Goal: Task Accomplishment & Management: Use online tool/utility

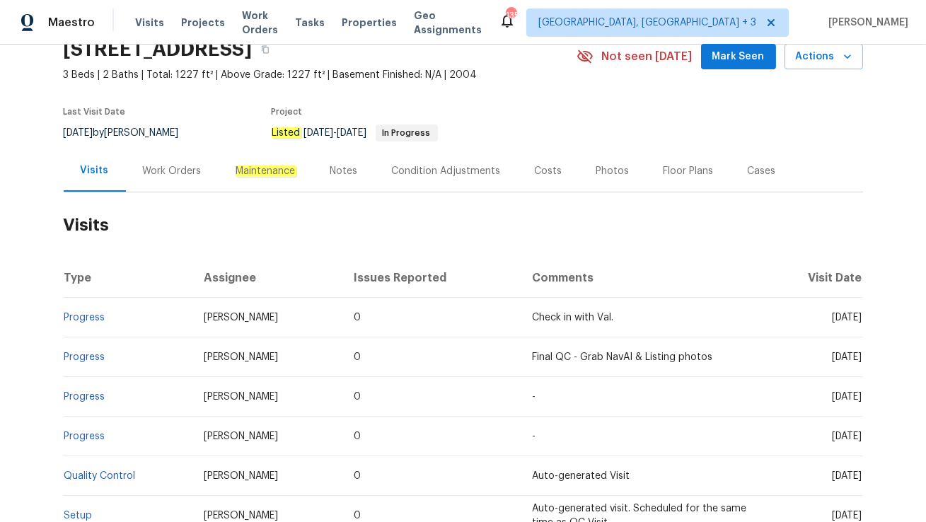
scroll to position [98, 0]
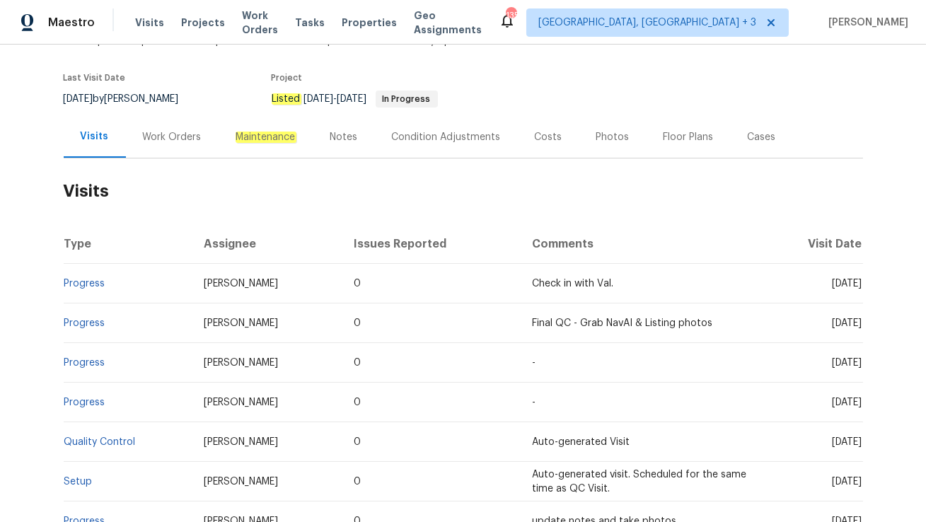
click at [187, 153] on div "Work Orders" at bounding box center [172, 137] width 93 height 42
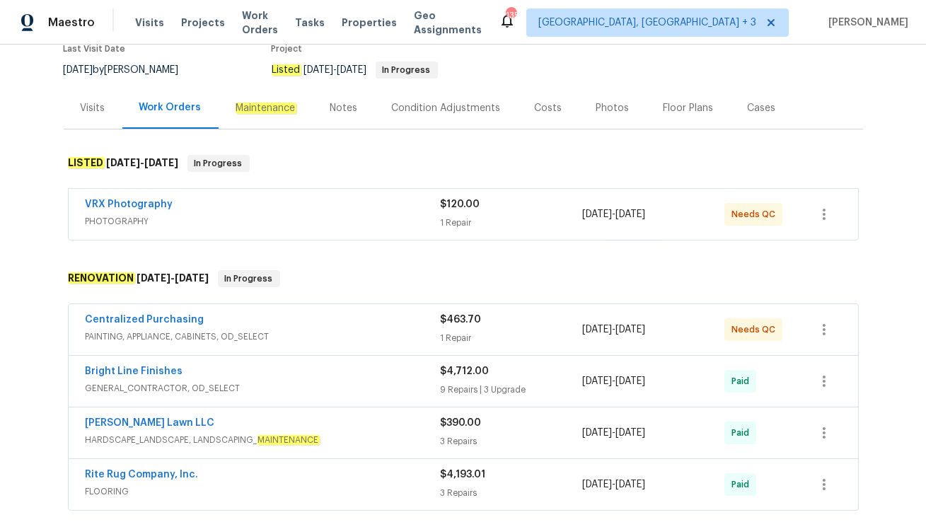
scroll to position [135, 0]
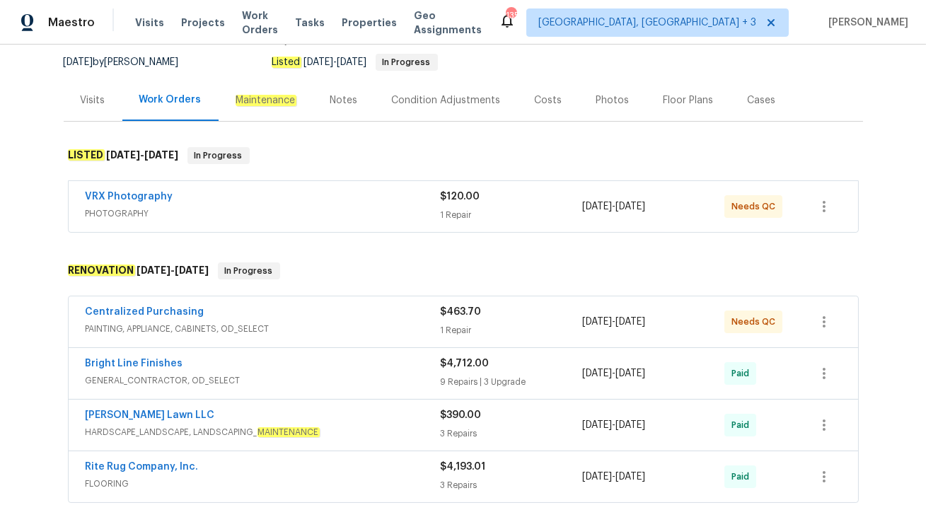
click at [319, 322] on span "PAINTING, APPLIANCE, CABINETS, OD_SELECT" at bounding box center [263, 329] width 355 height 14
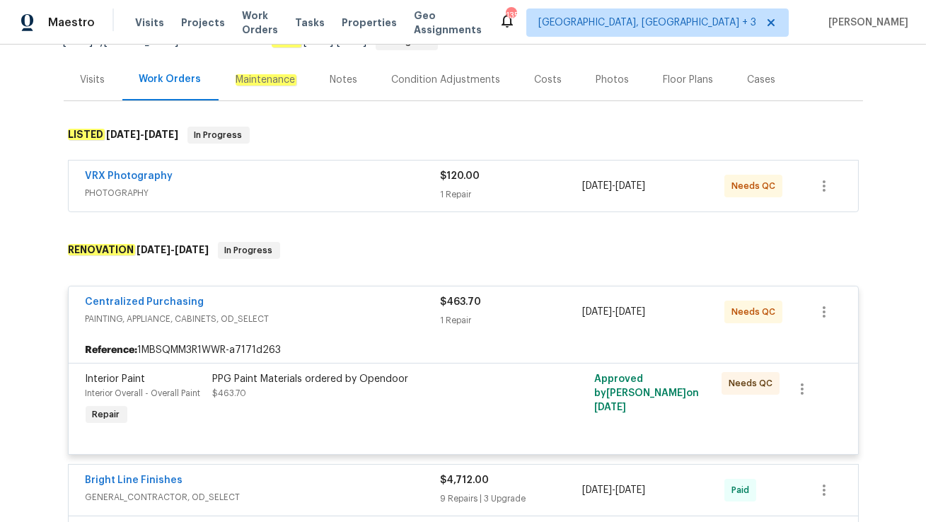
scroll to position [111, 0]
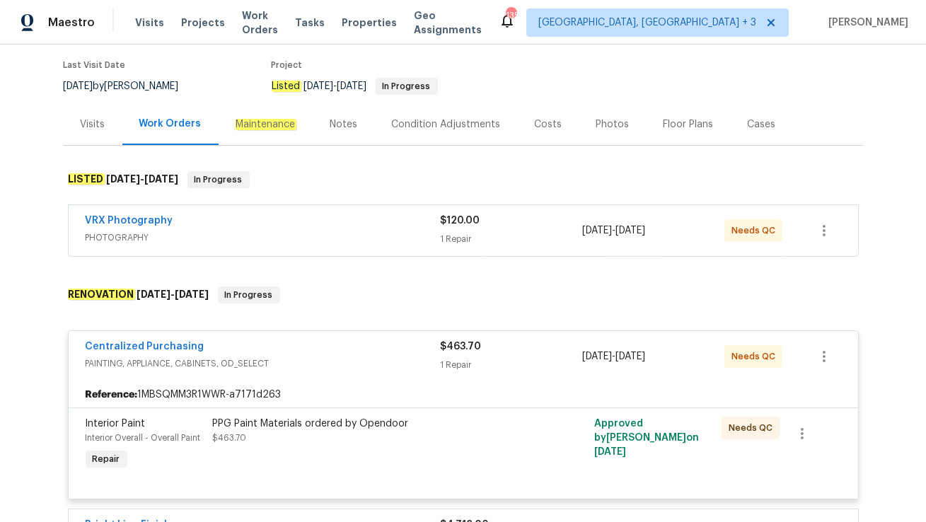
click at [290, 209] on div "VRX Photography PHOTOGRAPHY $120.00 1 Repair [DATE] - [DATE] Needs QC" at bounding box center [463, 230] width 789 height 51
click at [294, 219] on div "VRX Photography" at bounding box center [263, 222] width 355 height 17
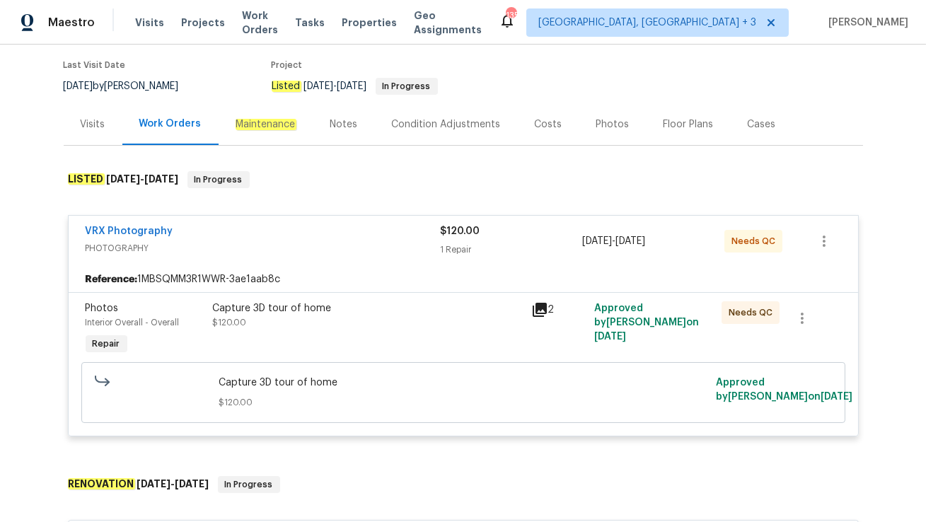
click at [744, 133] on div "Cases" at bounding box center [762, 124] width 62 height 42
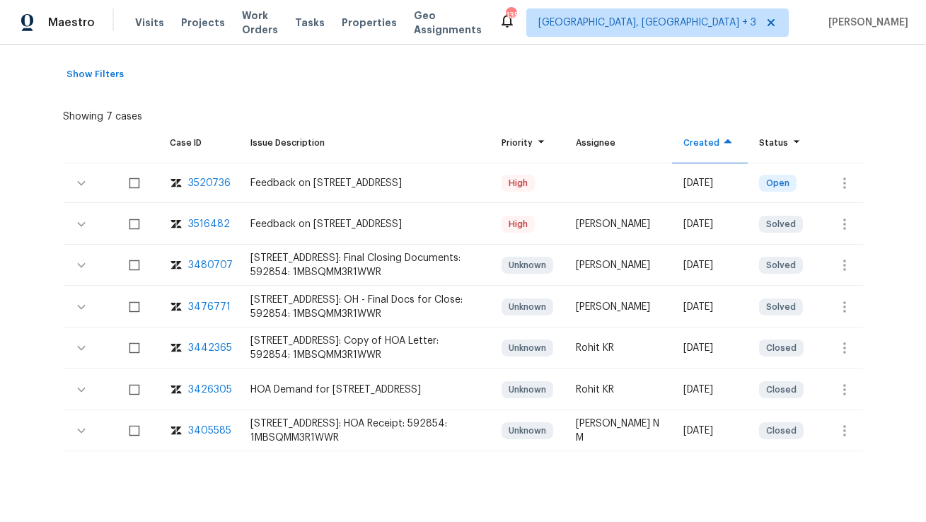
scroll to position [260, 0]
click at [849, 183] on icon "button" at bounding box center [844, 181] width 17 height 17
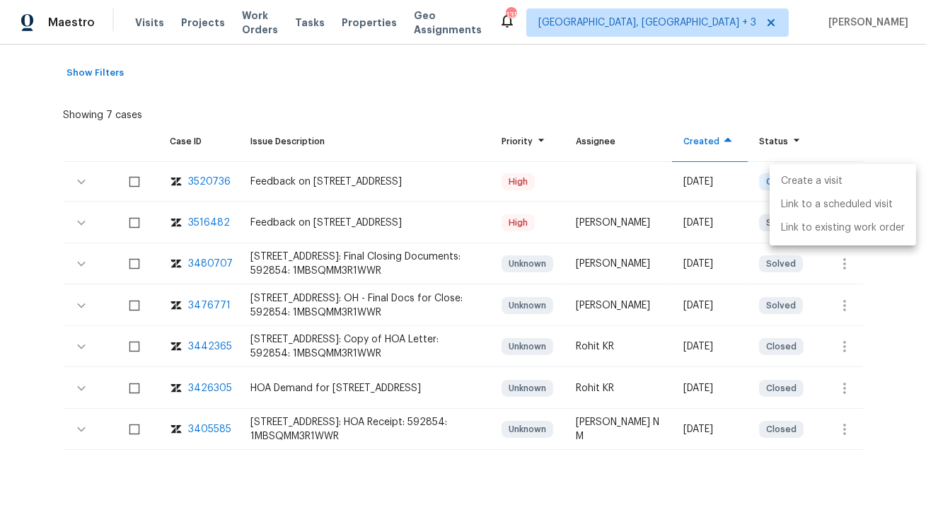
click at [847, 186] on li "Create a visit" at bounding box center [842, 181] width 146 height 23
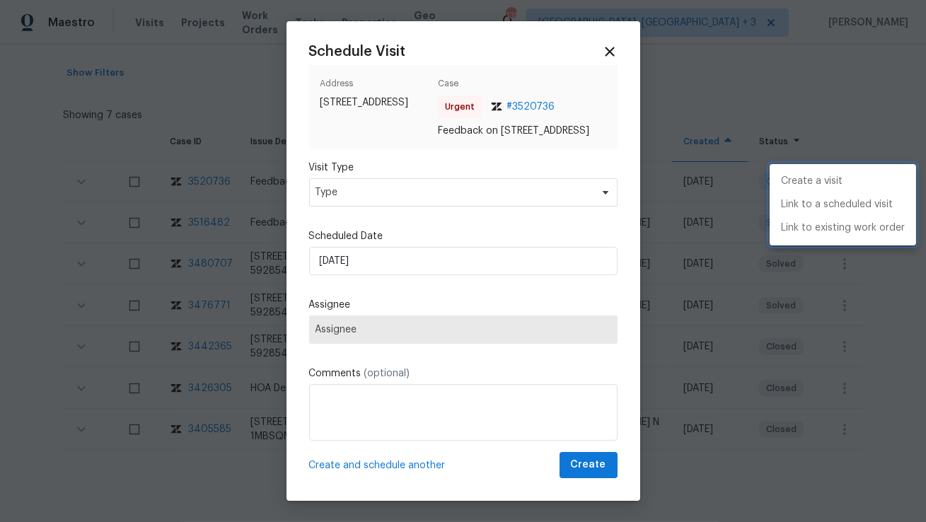
click at [454, 204] on div at bounding box center [463, 261] width 926 height 522
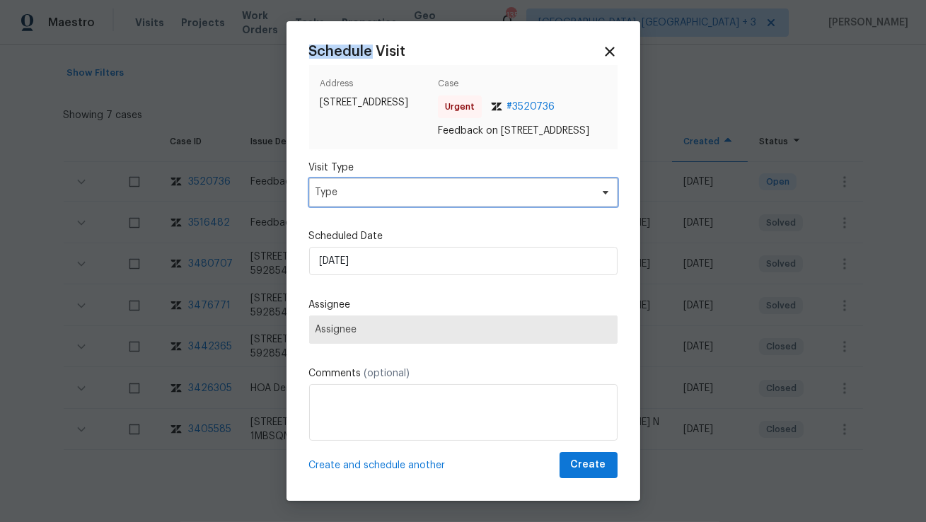
click at [454, 199] on span "Type" at bounding box center [452, 192] width 275 height 14
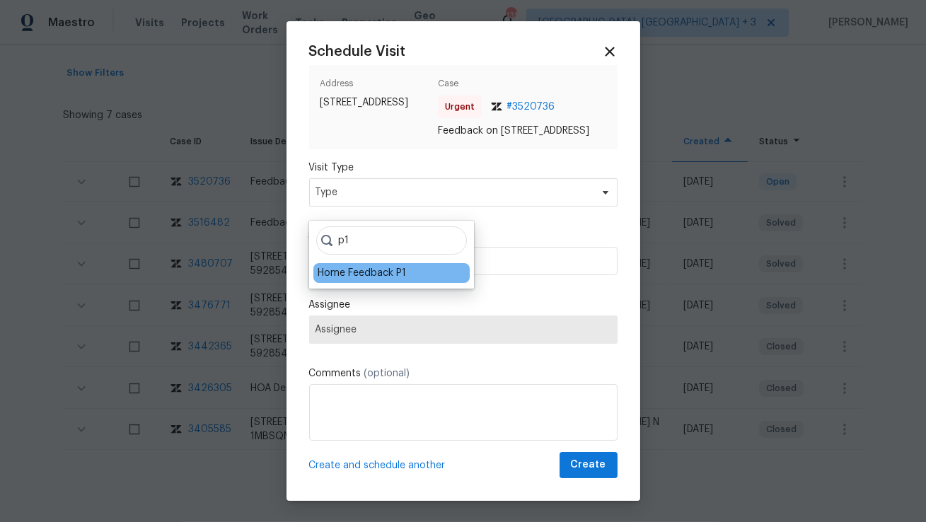
type input "p1"
click at [355, 270] on div "Home Feedback P1" at bounding box center [362, 273] width 88 height 14
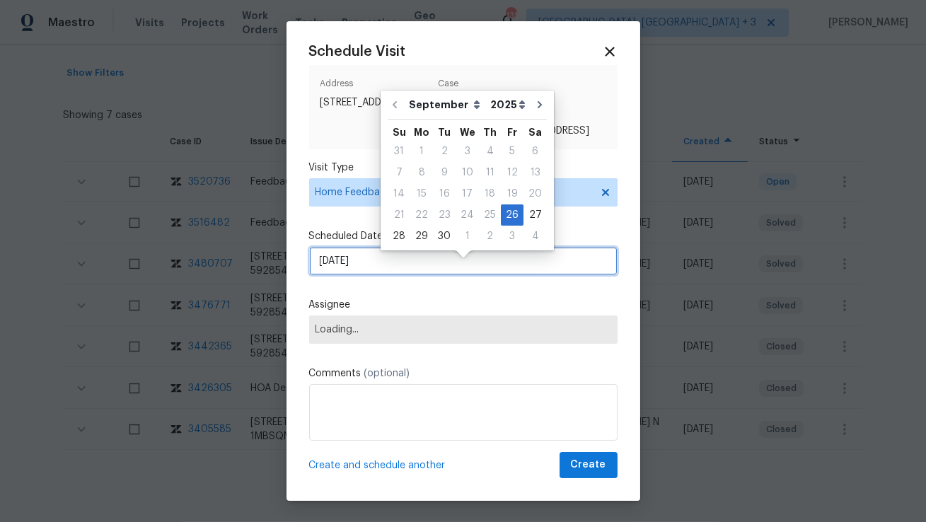
click at [355, 270] on input "[DATE]" at bounding box center [463, 261] width 308 height 28
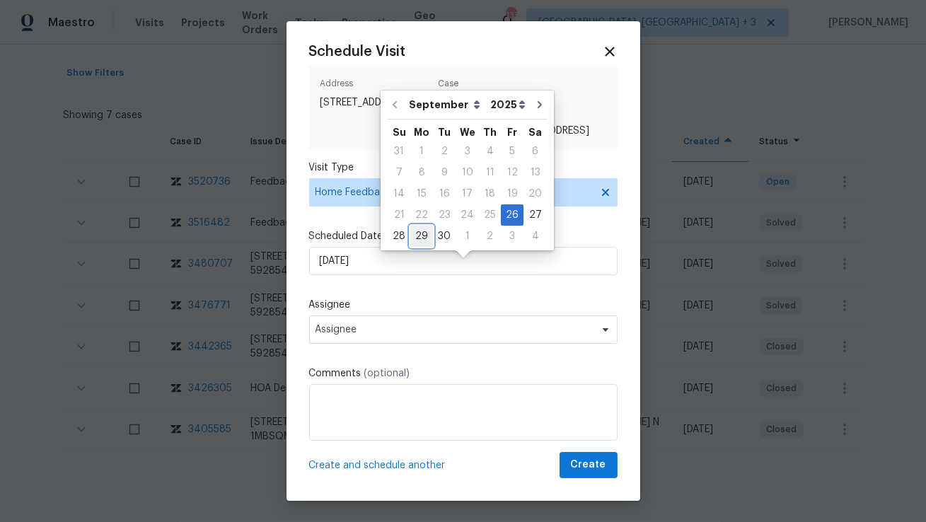
click at [420, 229] on div "29" at bounding box center [421, 236] width 23 height 20
type input "[DATE]"
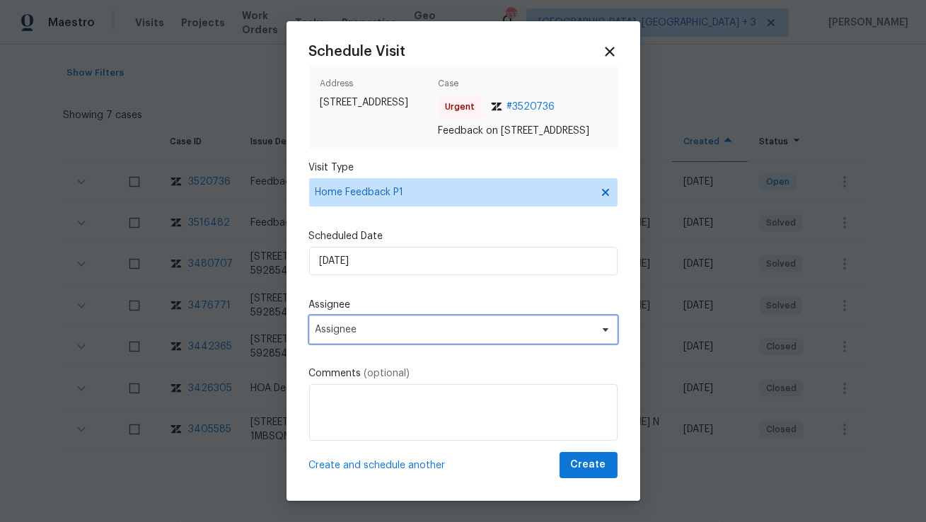
click at [363, 336] on span "Assignee" at bounding box center [463, 329] width 308 height 28
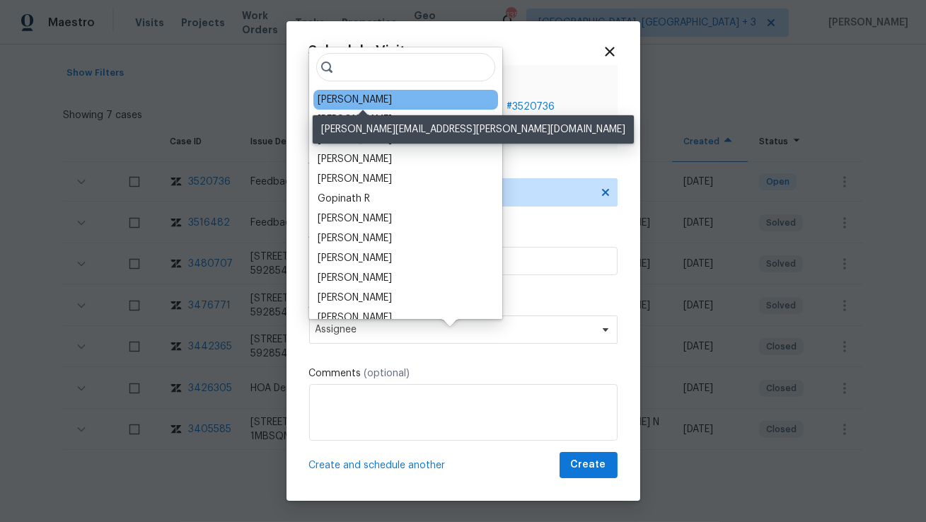
click at [342, 96] on div "[PERSON_NAME]" at bounding box center [355, 100] width 74 height 14
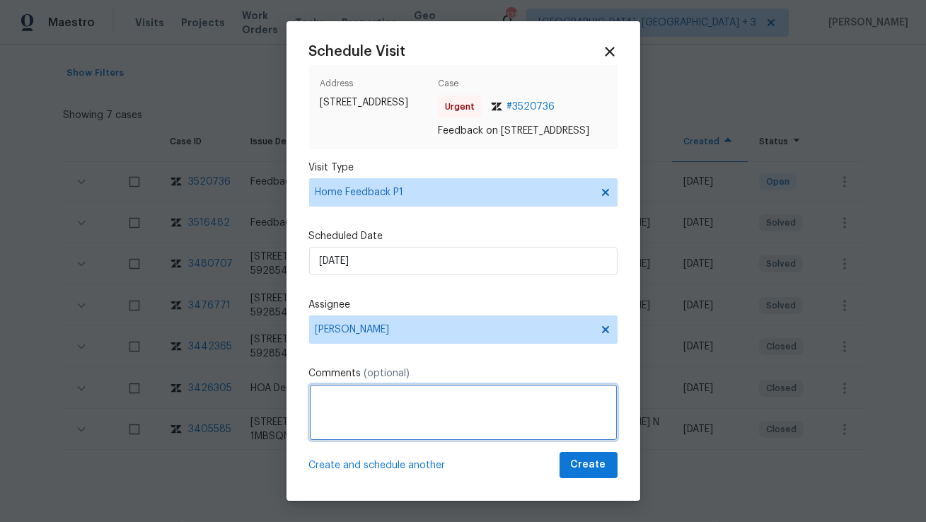
click at [352, 429] on textarea at bounding box center [463, 412] width 308 height 57
paste textarea "having access issues, keypad its not working properly we tried remotely, both t…"
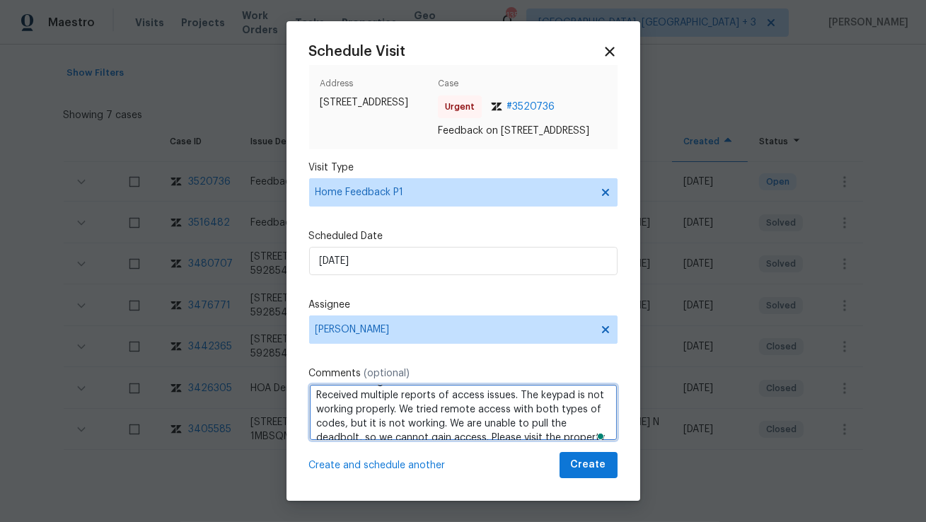
scroll to position [0, 0]
type textarea "Hi [PERSON_NAME], Good Morning! Received multiple reports of access issues. The…"
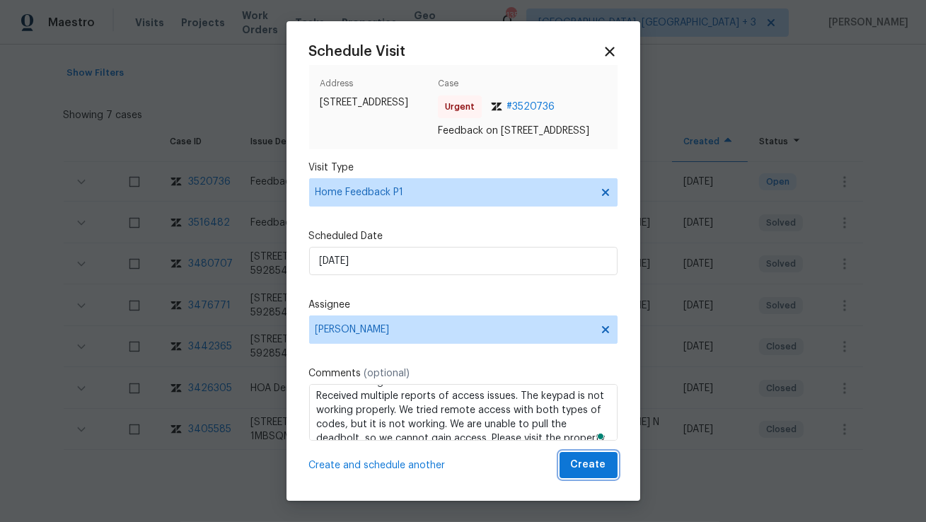
click at [574, 474] on span "Create" at bounding box center [588, 465] width 35 height 18
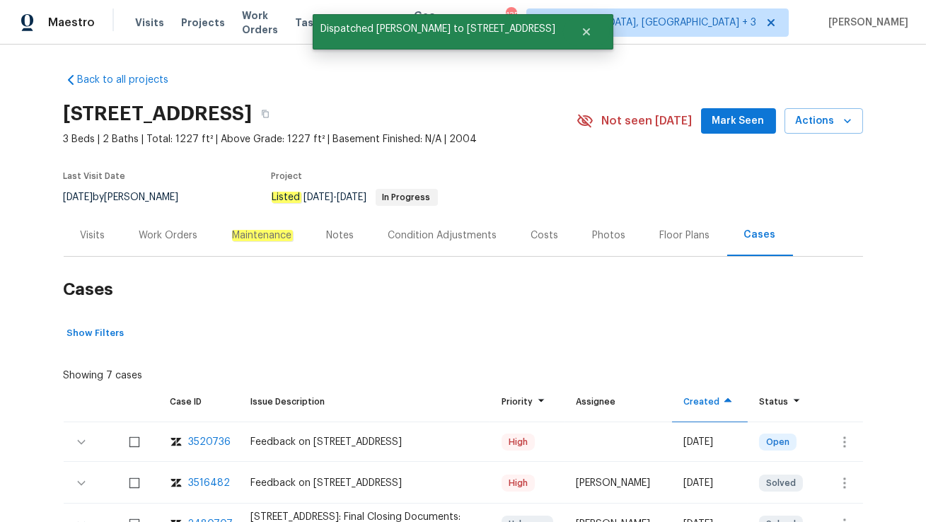
click at [76, 240] on div "Visits" at bounding box center [93, 235] width 59 height 42
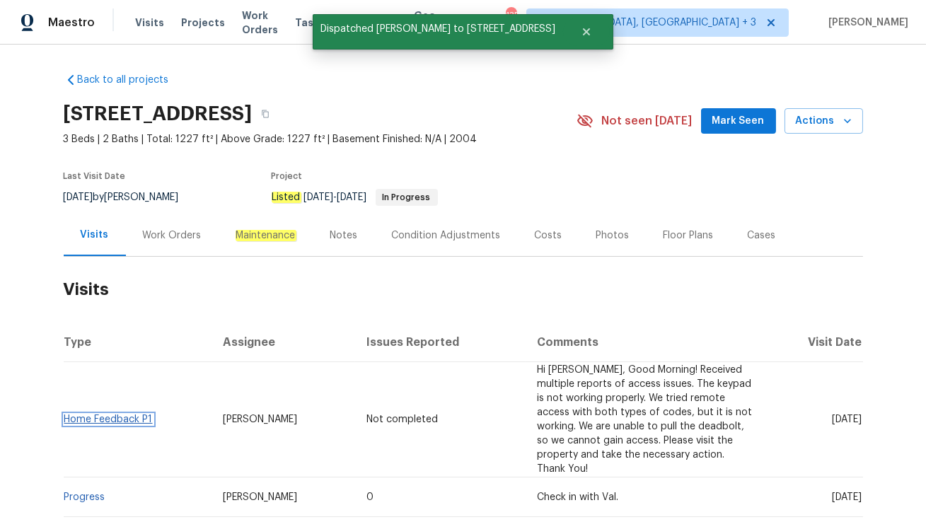
click at [114, 414] on link "Home Feedback P1" at bounding box center [108, 419] width 88 height 10
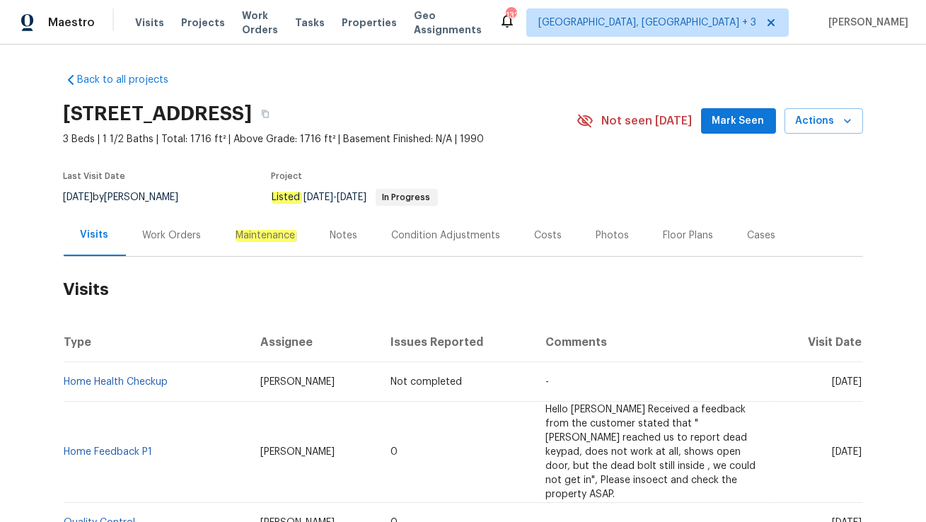
scroll to position [57, 0]
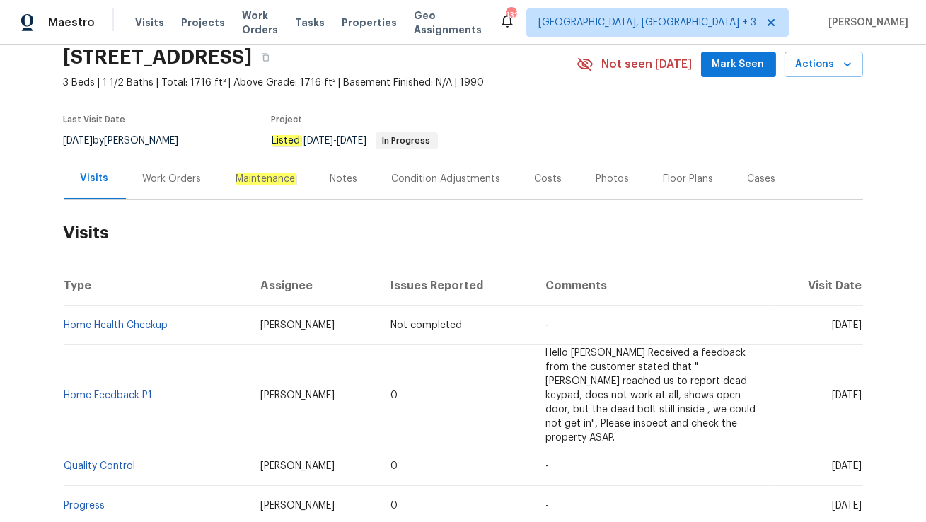
click at [163, 180] on div "Work Orders" at bounding box center [172, 179] width 59 height 14
